Goal: Task Accomplishment & Management: Complete application form

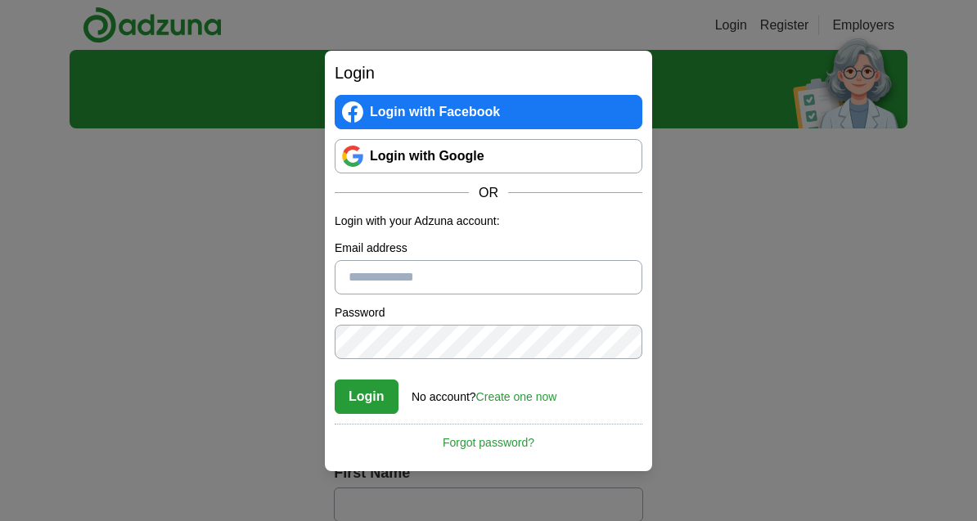
click at [477, 276] on input "Email address" at bounding box center [489, 277] width 308 height 34
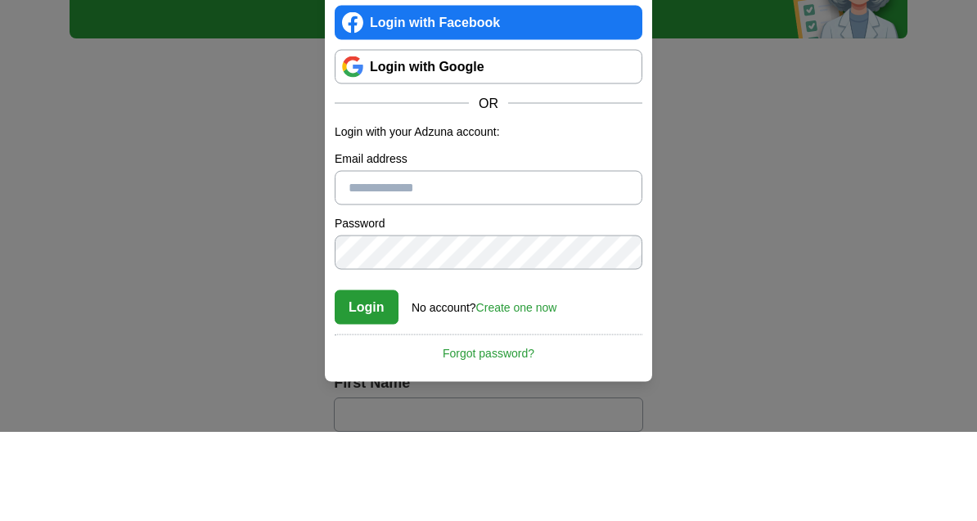
type input "**********"
click at [366, 380] on button "Login" at bounding box center [367, 397] width 64 height 34
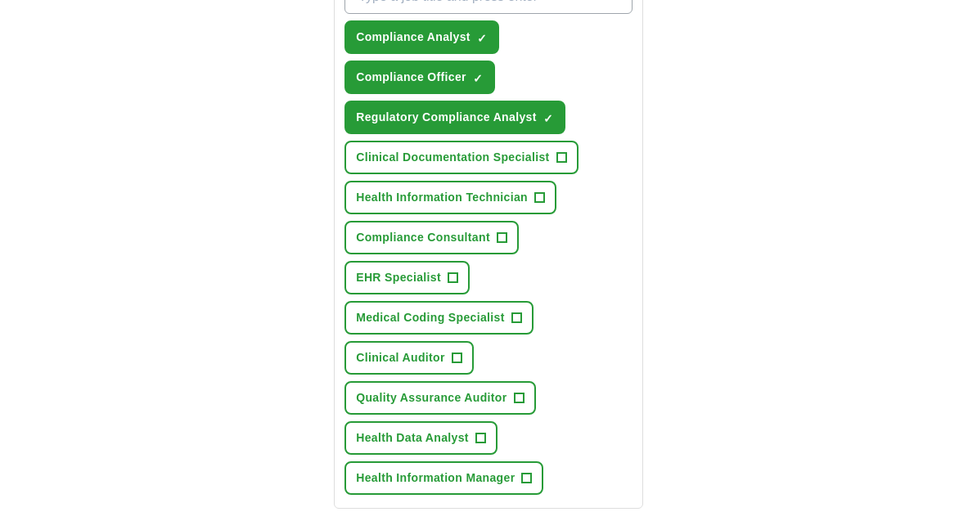
scroll to position [682, 0]
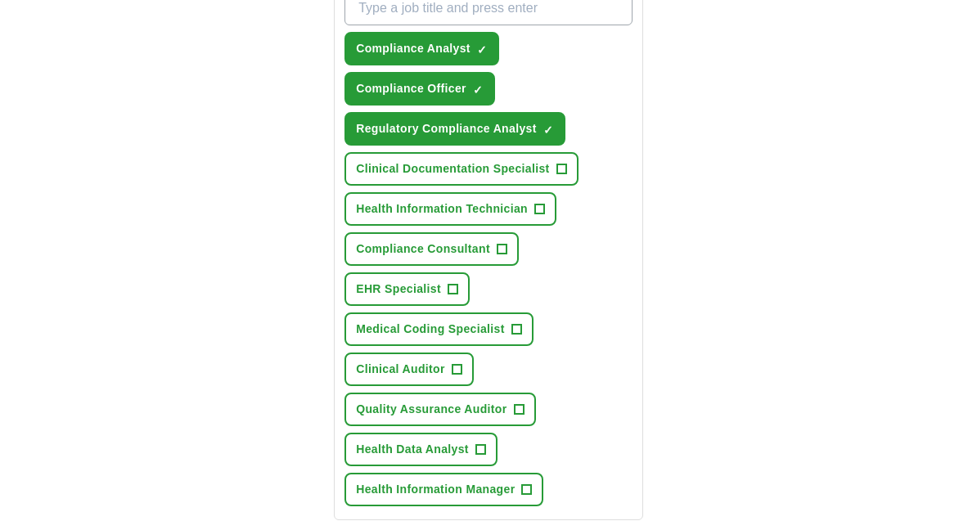
click at [548, 124] on span "✓" at bounding box center [548, 130] width 10 height 13
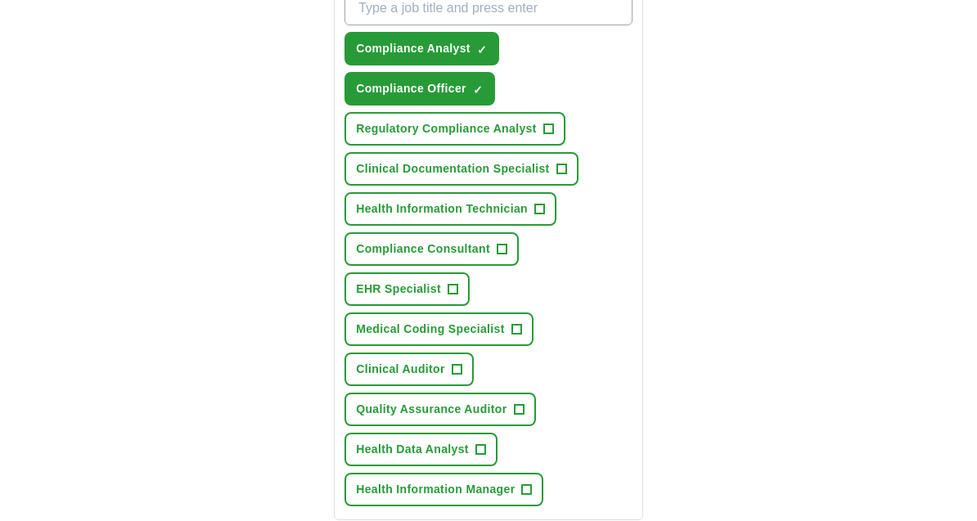
click at [462, 82] on span "Compliance Officer" at bounding box center [411, 88] width 110 height 17
click at [479, 41] on button "Compliance Analyst ✓ ×" at bounding box center [422, 49] width 155 height 34
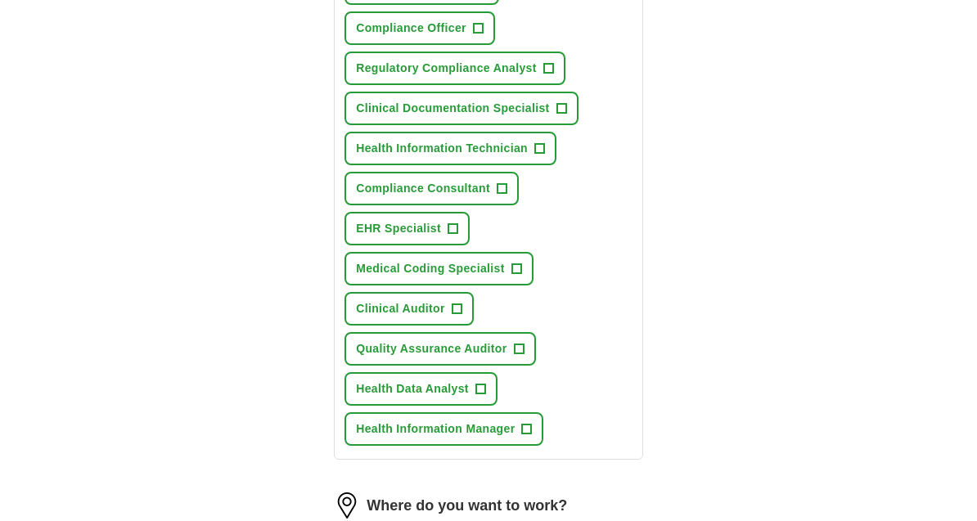
scroll to position [742, 0]
click at [487, 382] on button "Health Data Analyst +" at bounding box center [421, 389] width 153 height 34
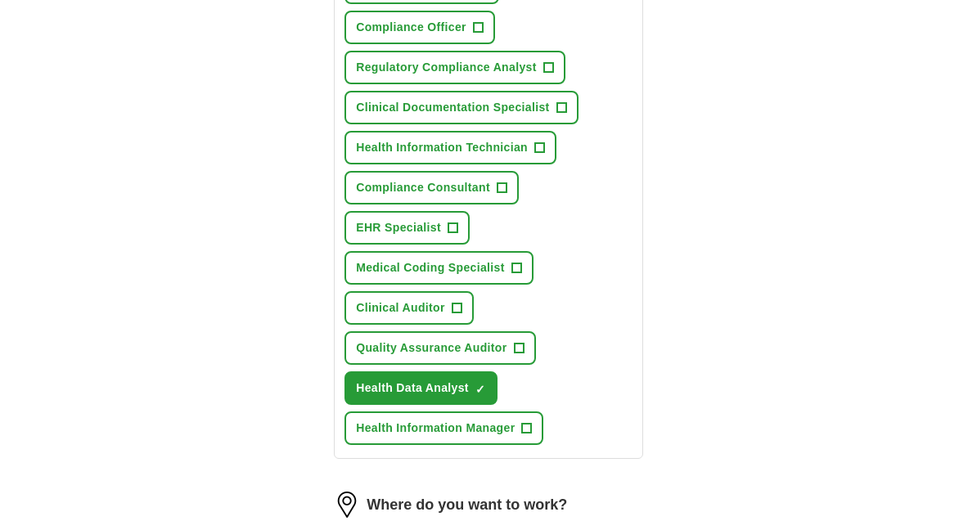
click at [522, 423] on button "Health Information Manager +" at bounding box center [444, 429] width 199 height 34
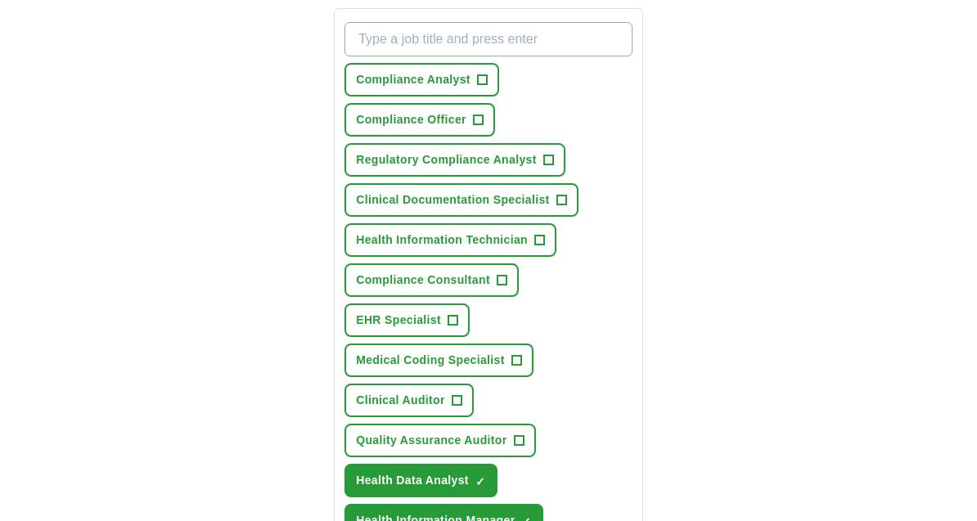
scroll to position [654, 0]
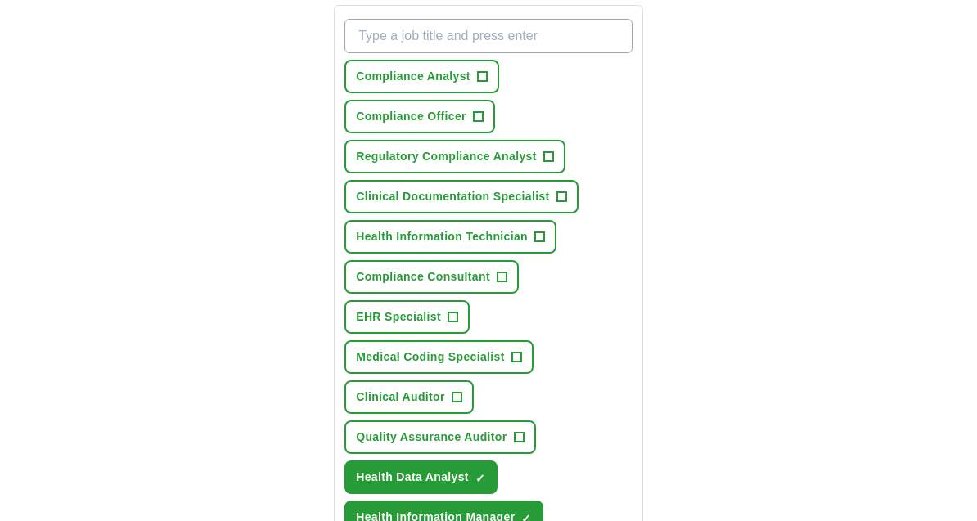
click at [539, 236] on span "+" at bounding box center [540, 237] width 10 height 13
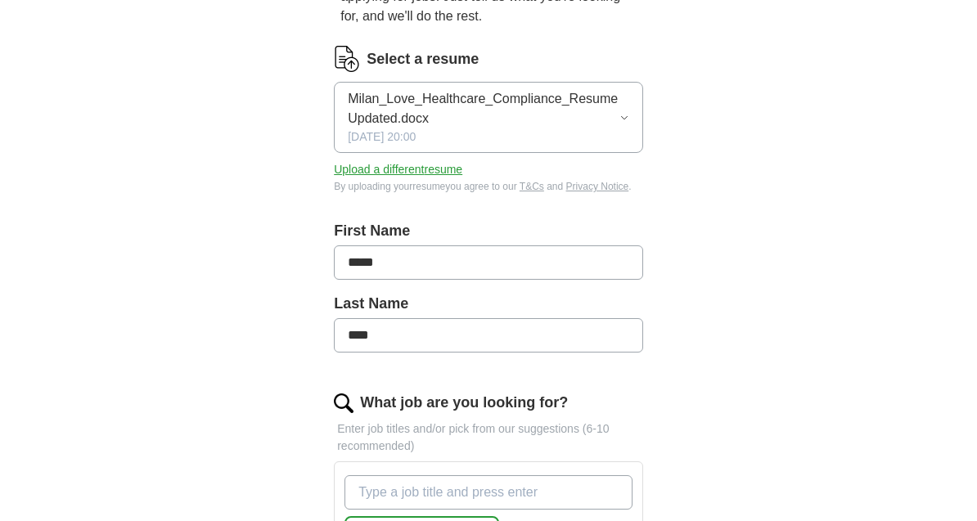
scroll to position [198, 0]
click at [627, 101] on button "Milan_Love_Healthcare_Compliance_Resume Updated.docx 08/23/2025, 20:00" at bounding box center [488, 116] width 309 height 71
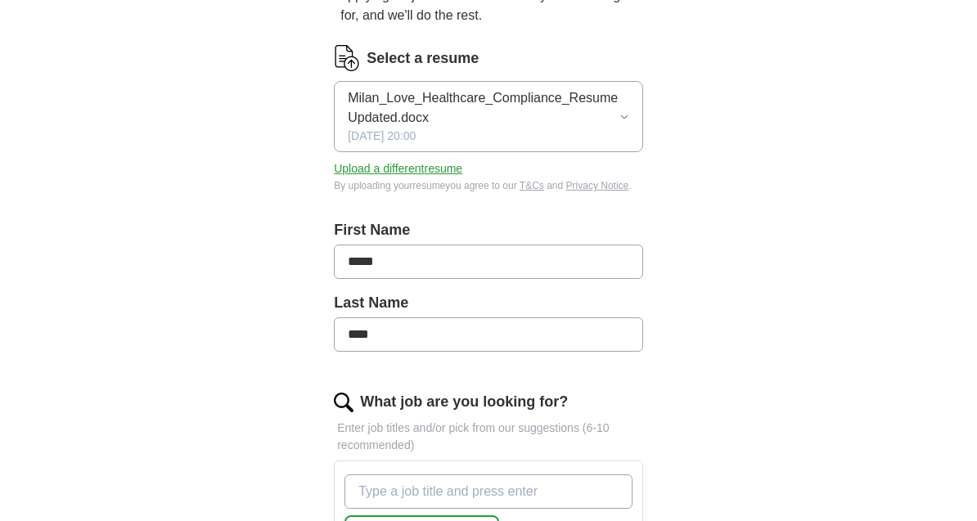
click at [452, 174] on button "Upload a different resume" at bounding box center [398, 168] width 129 height 17
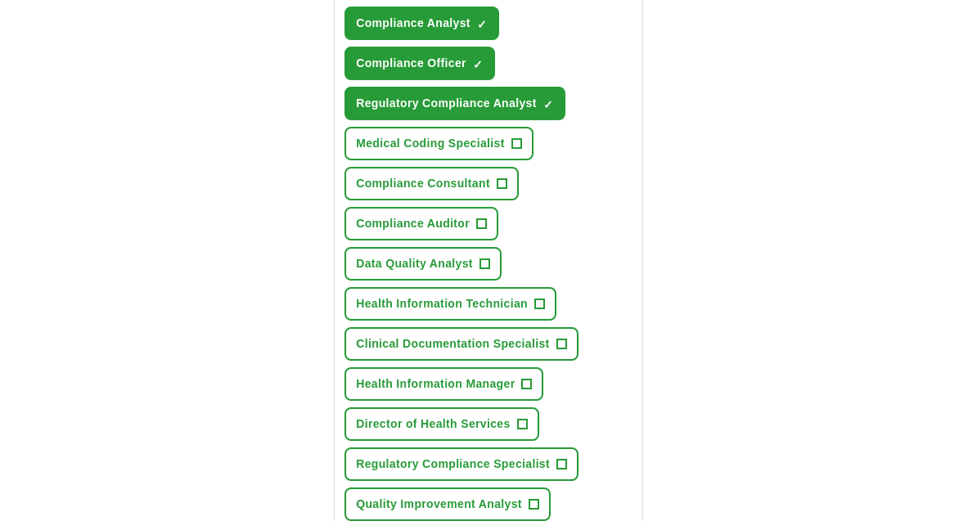
scroll to position [688, 0]
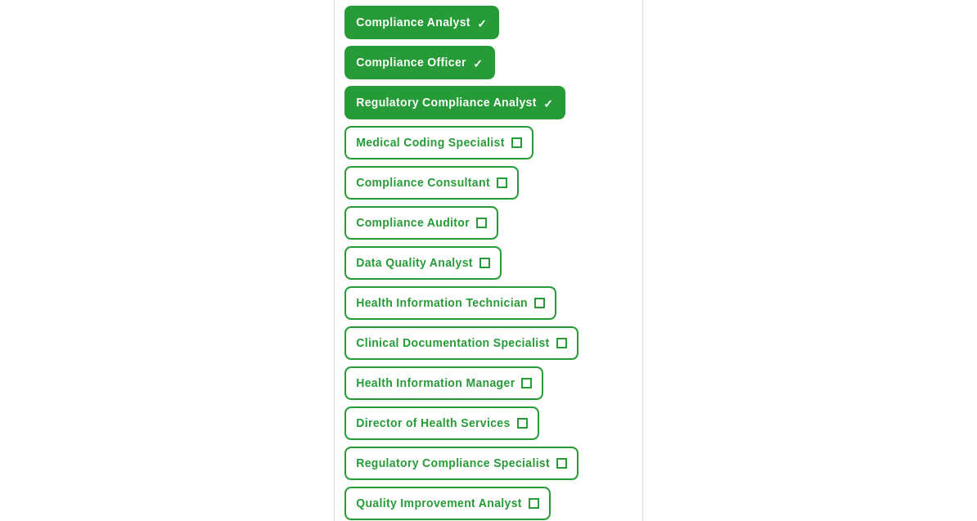
click at [548, 303] on button "Health Information Technician +" at bounding box center [451, 303] width 212 height 34
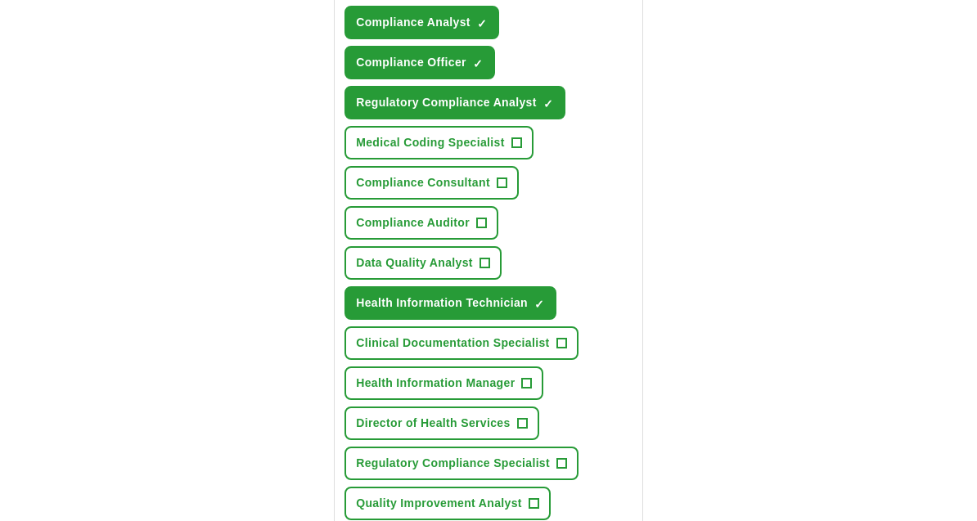
click at [481, 270] on span "+" at bounding box center [485, 263] width 10 height 13
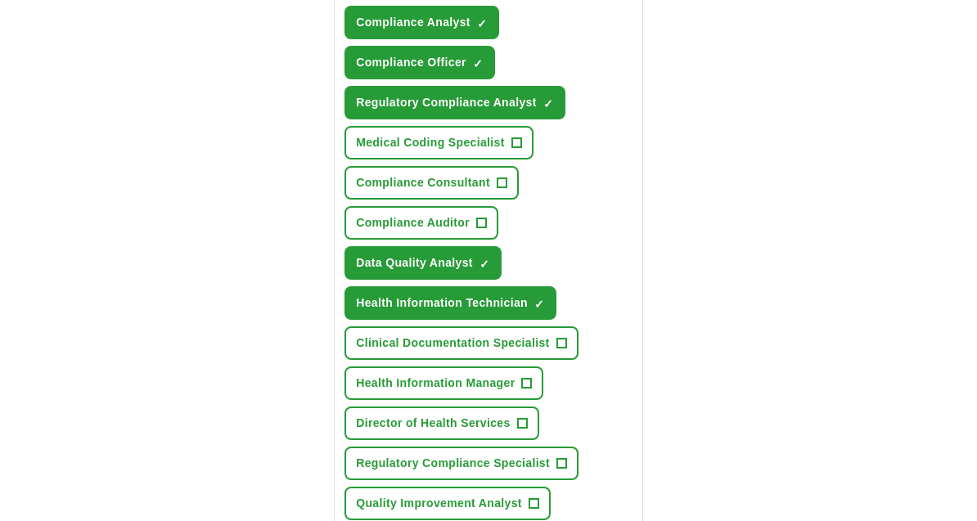
click at [535, 384] on button "Health Information Manager +" at bounding box center [444, 384] width 199 height 34
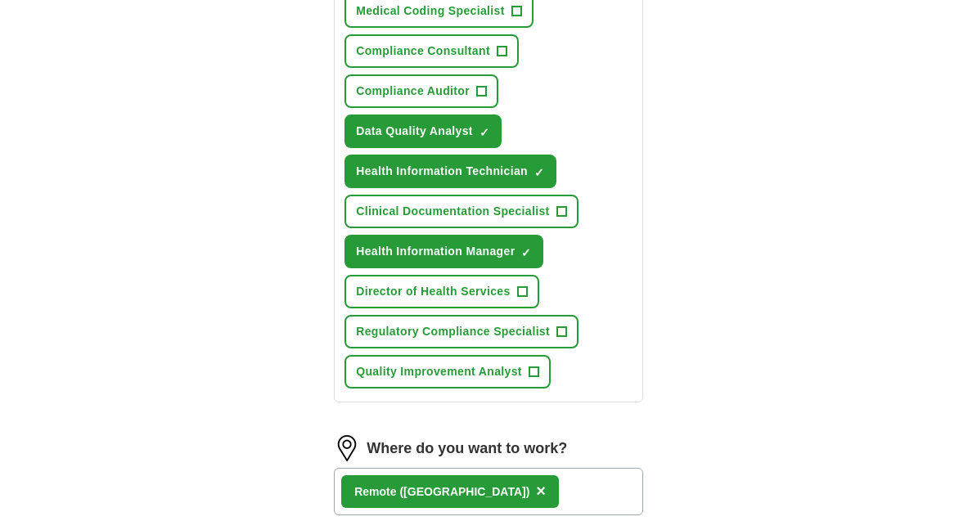
scroll to position [820, 0]
click at [543, 378] on button "Quality Improvement Analyst +" at bounding box center [448, 372] width 206 height 34
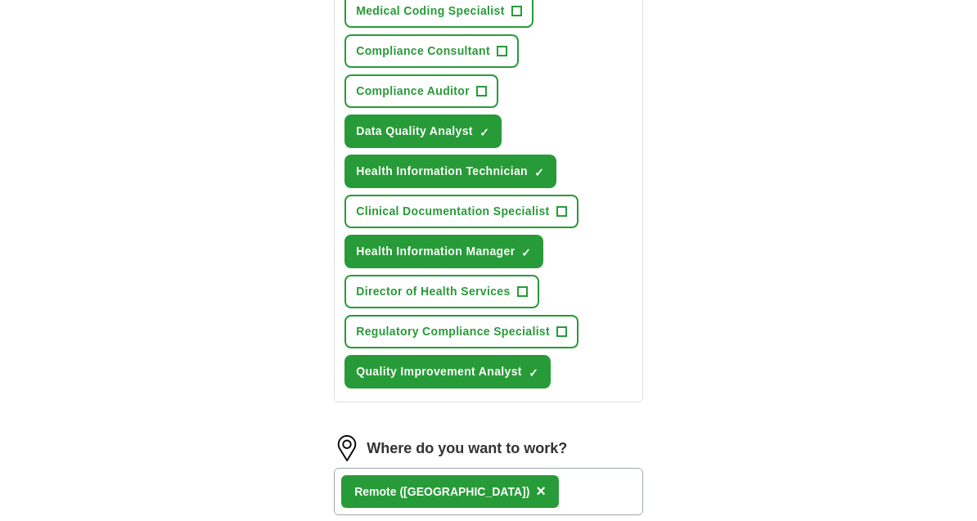
click at [562, 333] on span "+" at bounding box center [562, 332] width 10 height 13
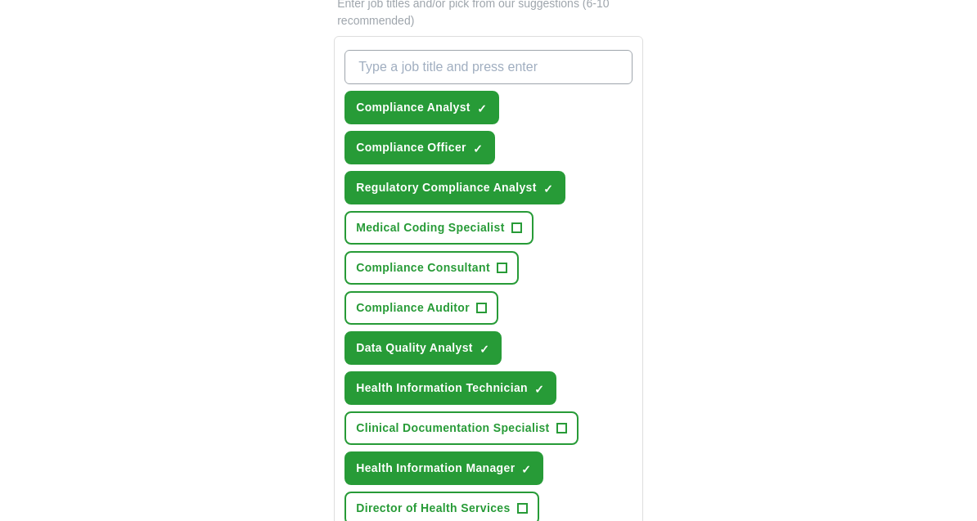
scroll to position [606, 0]
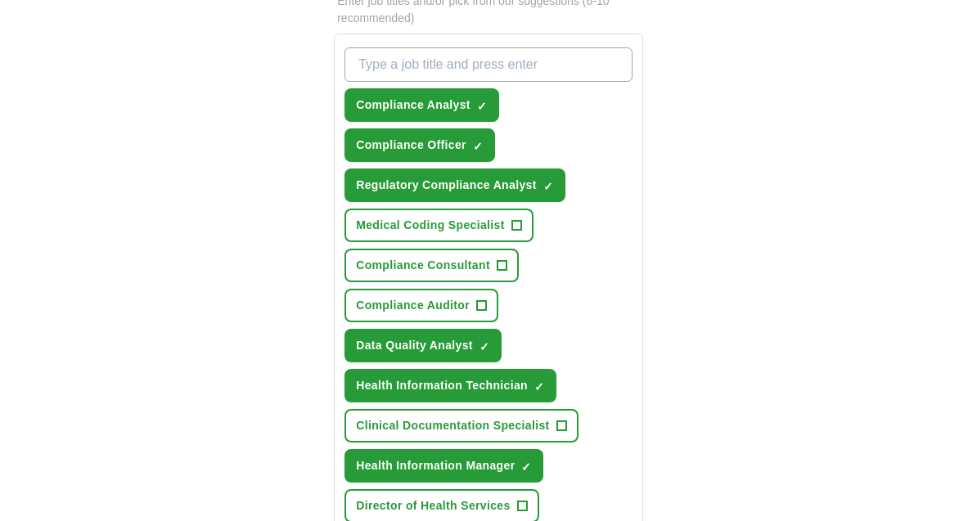
click at [508, 260] on button "Compliance Consultant +" at bounding box center [432, 266] width 174 height 34
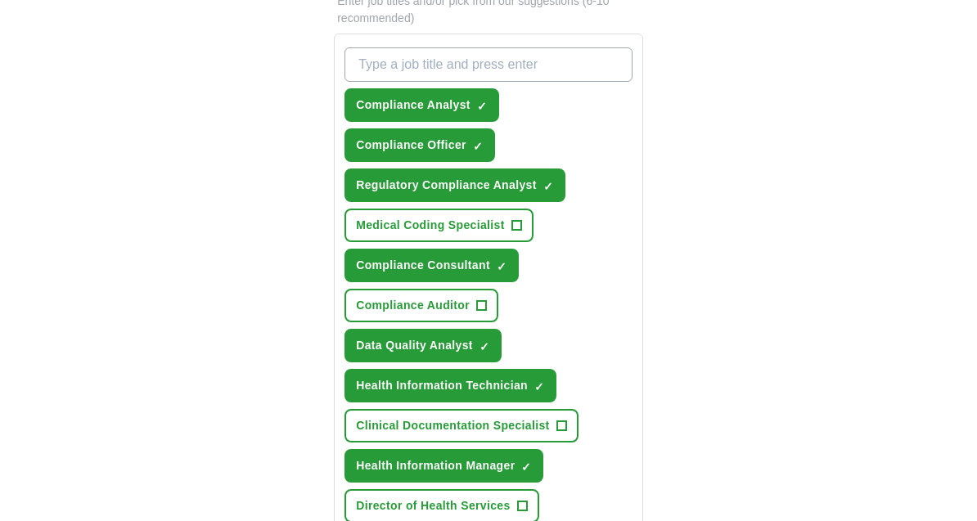
click at [478, 300] on span "+" at bounding box center [481, 306] width 10 height 13
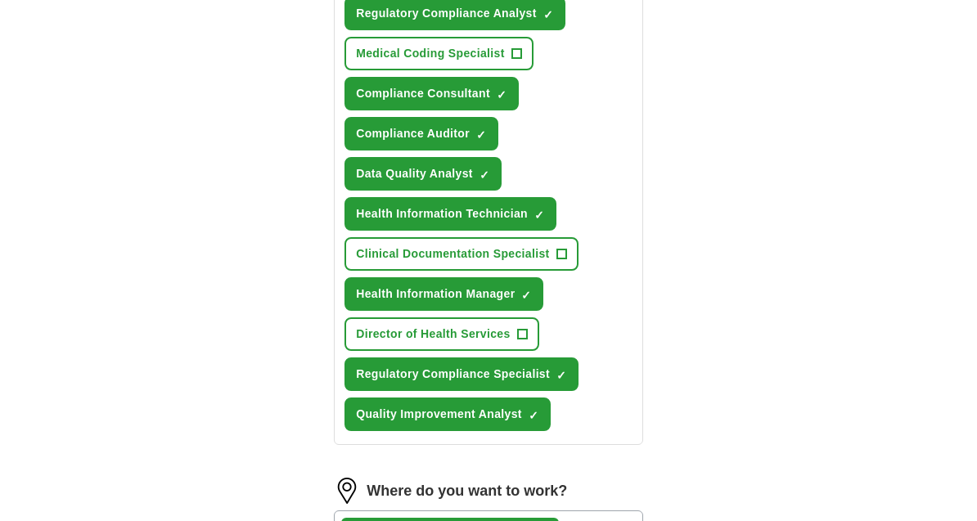
scroll to position [779, 0]
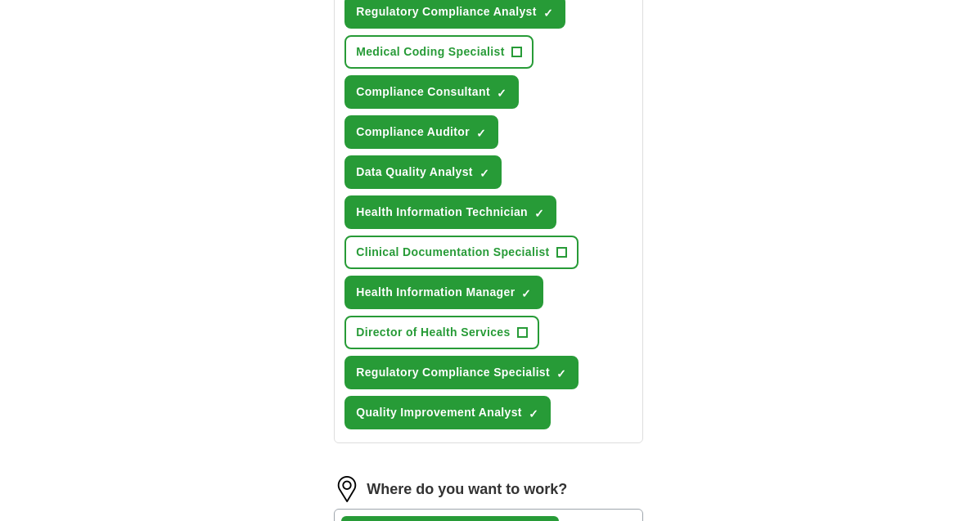
click at [742, 198] on div "ApplyIQ Let ApplyIQ do the hard work of searching and applying for jobs. Just t…" at bounding box center [489, 57] width 838 height 1573
click at [531, 327] on button "Director of Health Services +" at bounding box center [442, 333] width 194 height 34
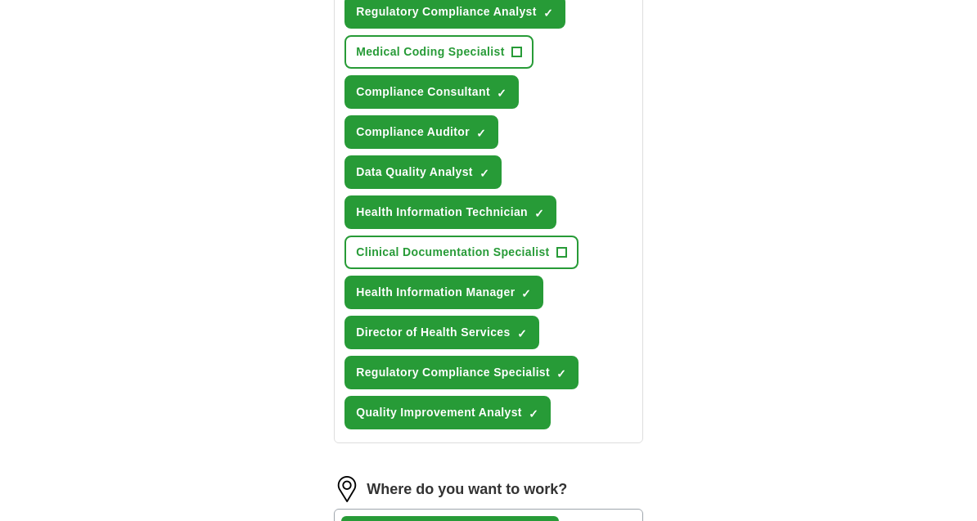
click at [533, 328] on button "Director of Health Services ✓ ×" at bounding box center [442, 333] width 194 height 34
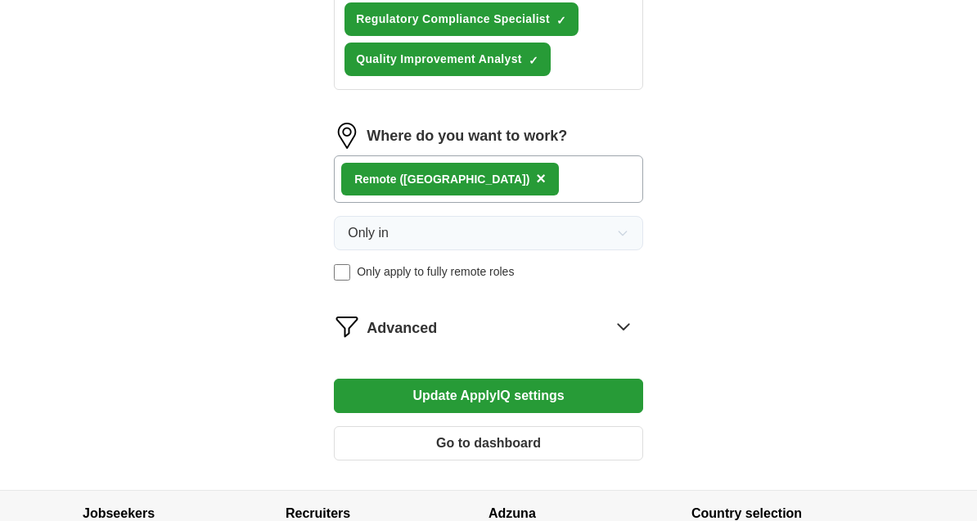
scroll to position [1141, 0]
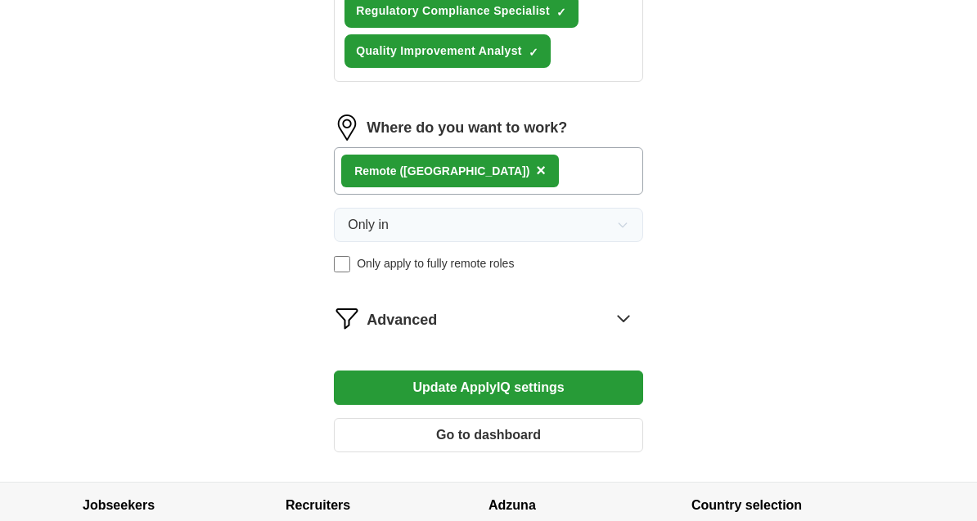
click at [462, 394] on button "Update ApplyIQ settings" at bounding box center [488, 388] width 309 height 34
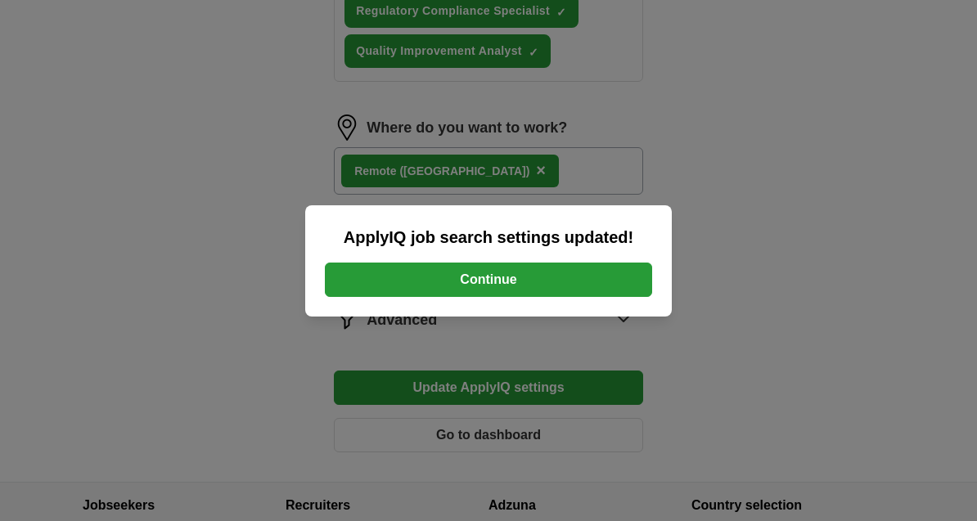
click at [358, 297] on button "Continue" at bounding box center [488, 280] width 327 height 34
